Goal: Information Seeking & Learning: Find specific page/section

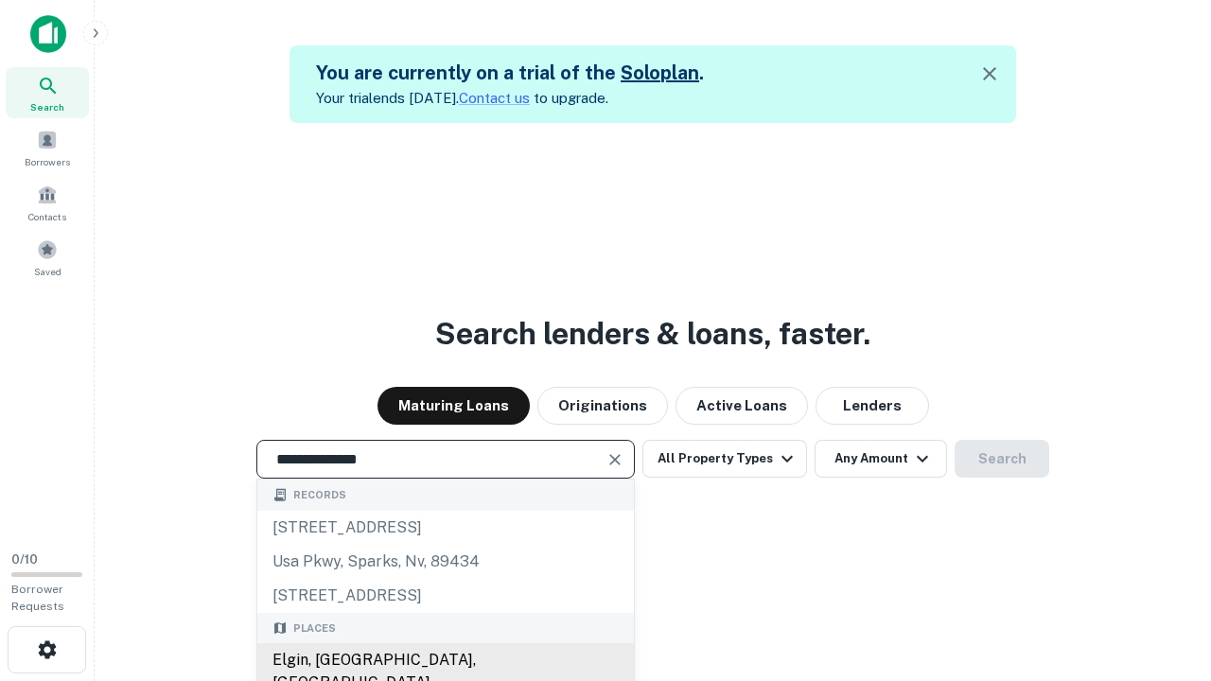
click at [445, 660] on div "Elgin, [GEOGRAPHIC_DATA], [GEOGRAPHIC_DATA]" at bounding box center [445, 671] width 376 height 57
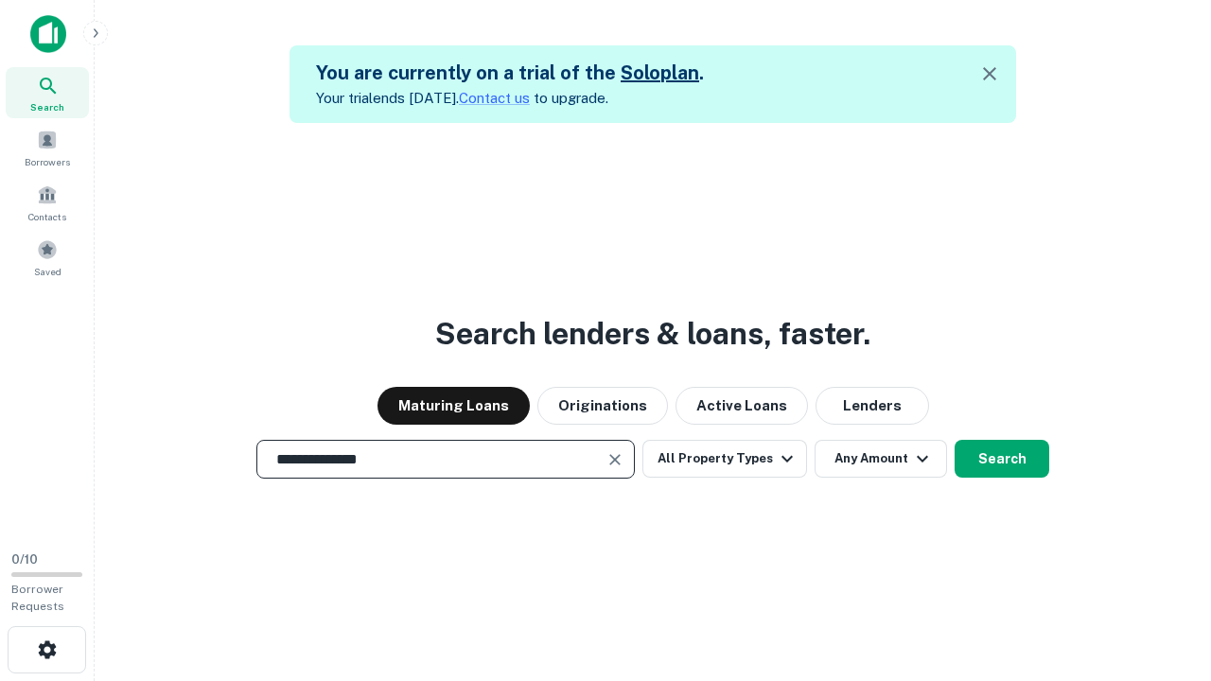
scroll to position [30, 0]
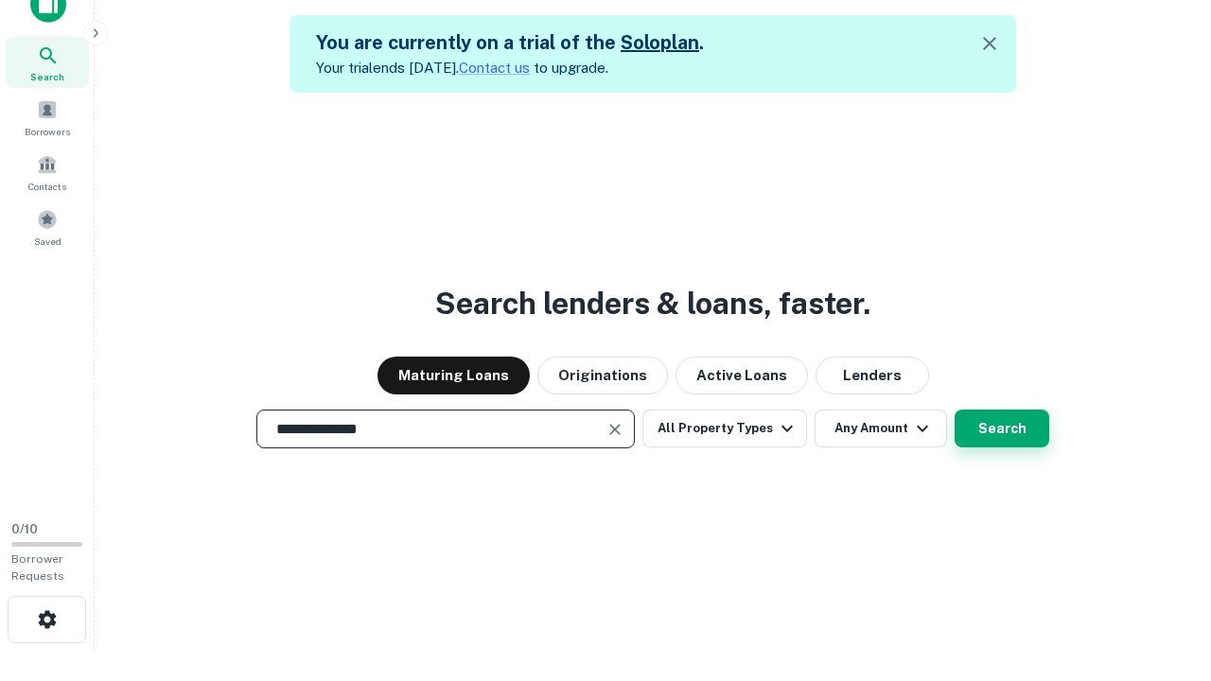
type input "**********"
click at [954, 410] on button "Search" at bounding box center [1001, 429] width 95 height 38
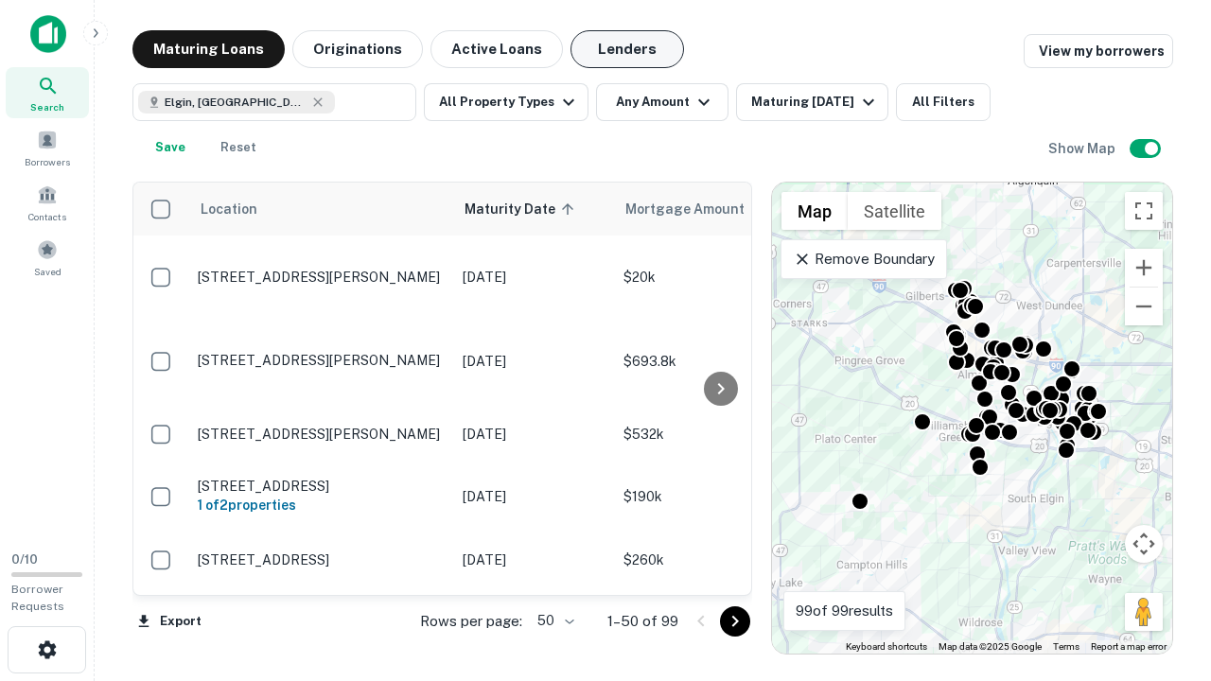
click at [627, 49] on button "Lenders" at bounding box center [627, 49] width 114 height 38
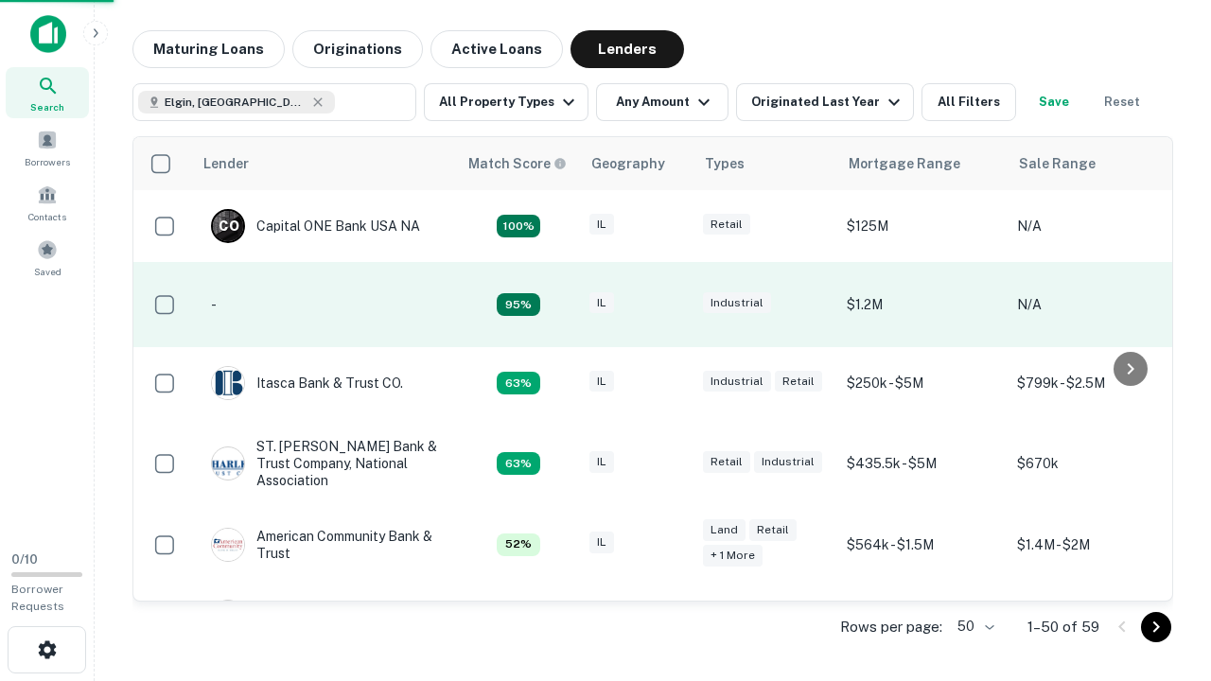
click at [672, 305] on div "IL" at bounding box center [636, 305] width 95 height 26
